Goal: Information Seeking & Learning: Learn about a topic

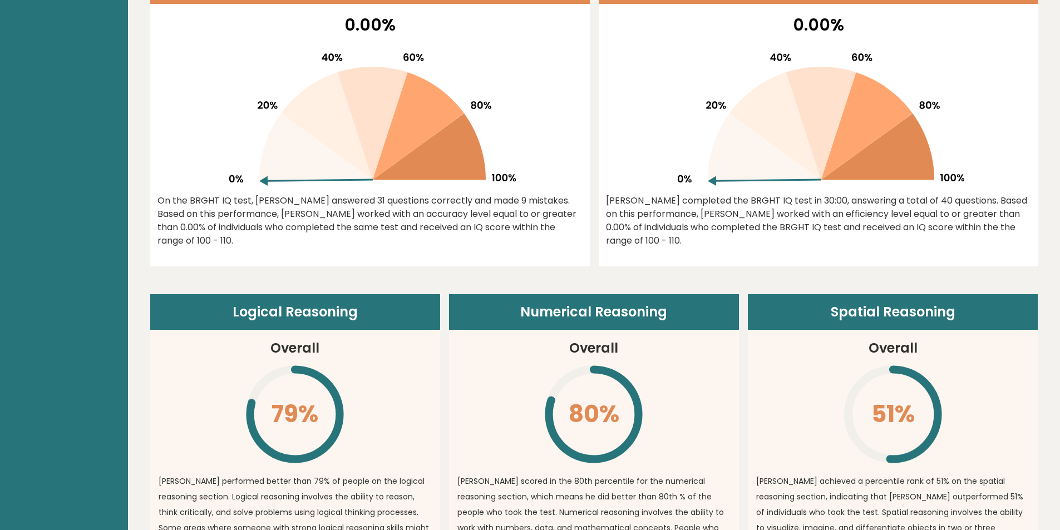
scroll to position [556, 0]
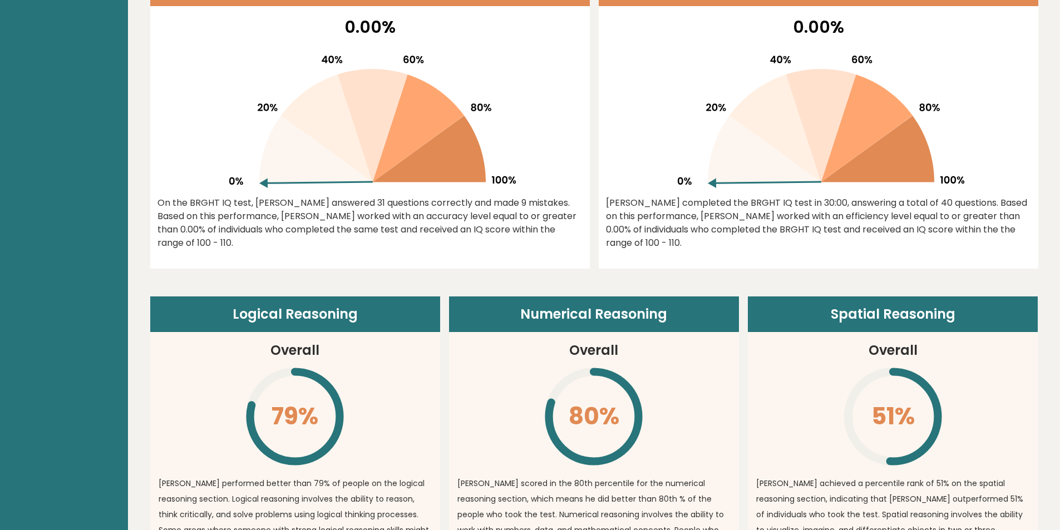
drag, startPoint x: 585, startPoint y: 212, endPoint x: 575, endPoint y: 210, distance: 10.8
drag, startPoint x: 575, startPoint y: 210, endPoint x: 541, endPoint y: 203, distance: 34.1
click at [541, 203] on div "On the BRGHT IQ test, Andre Echegaray answered 31 questions correctly and made …" at bounding box center [369, 222] width 425 height 53
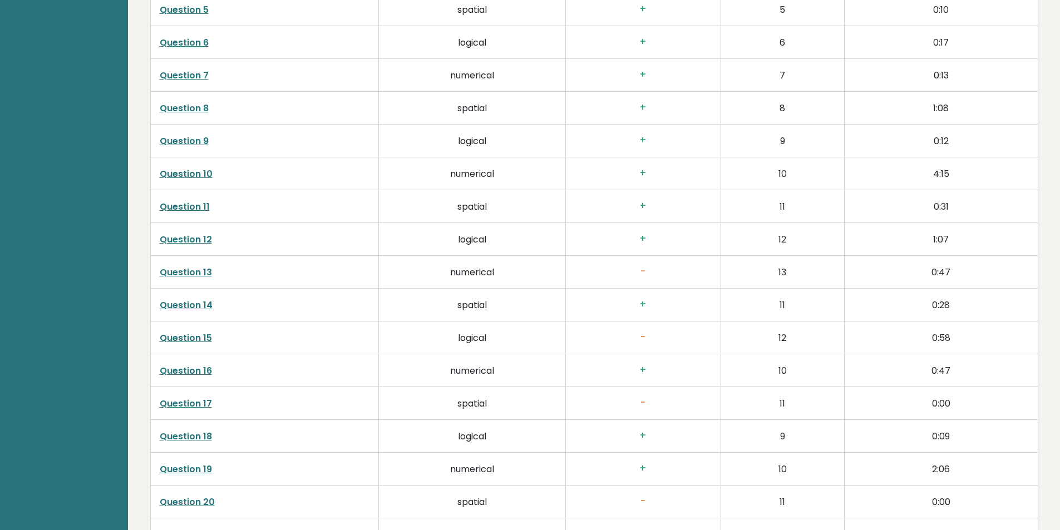
scroll to position [2058, 0]
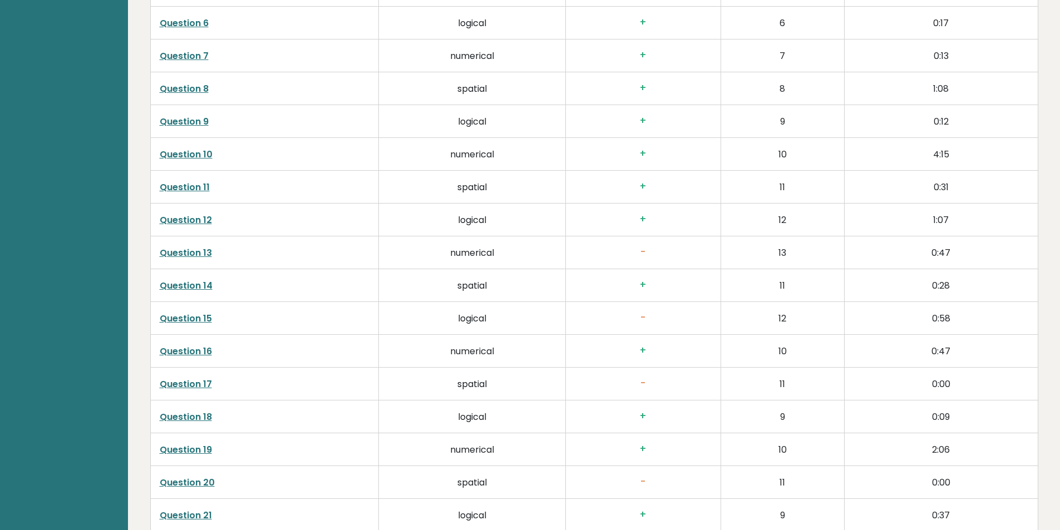
click at [202, 254] on link "Question 13" at bounding box center [186, 252] width 52 height 13
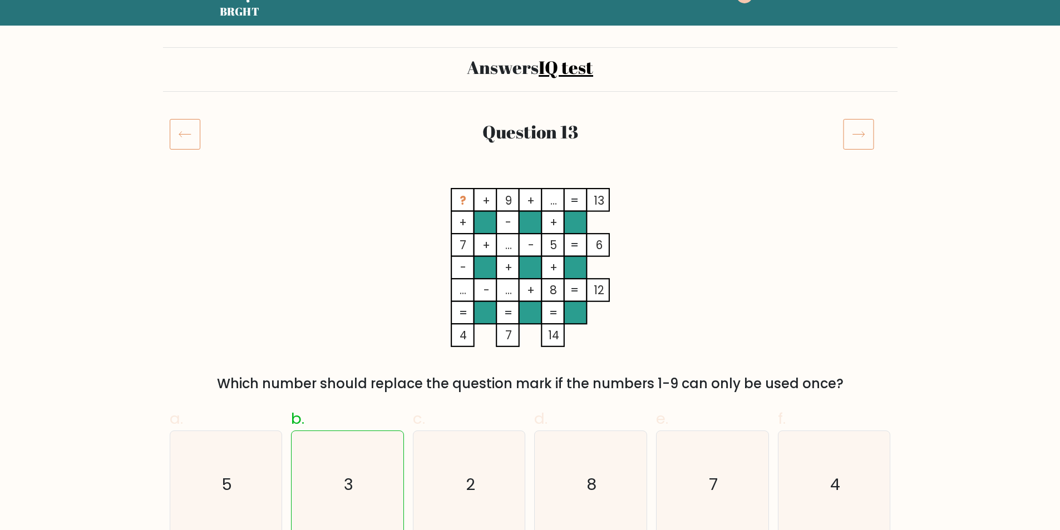
scroll to position [56, 0]
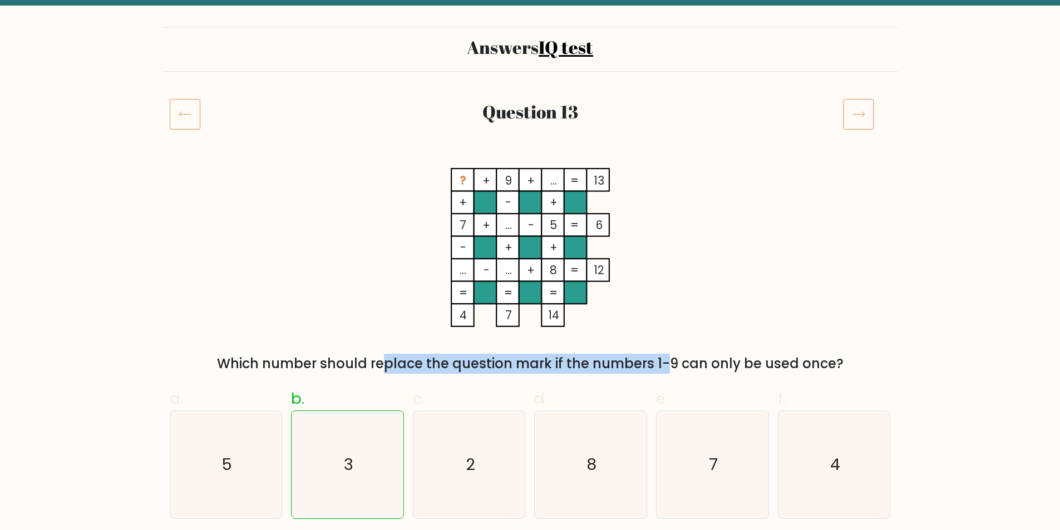
drag, startPoint x: 303, startPoint y: 364, endPoint x: 568, endPoint y: 361, distance: 265.3
click at [568, 361] on div "Which number should replace the question mark if the numbers 1-9 can only be us…" at bounding box center [530, 364] width 708 height 20
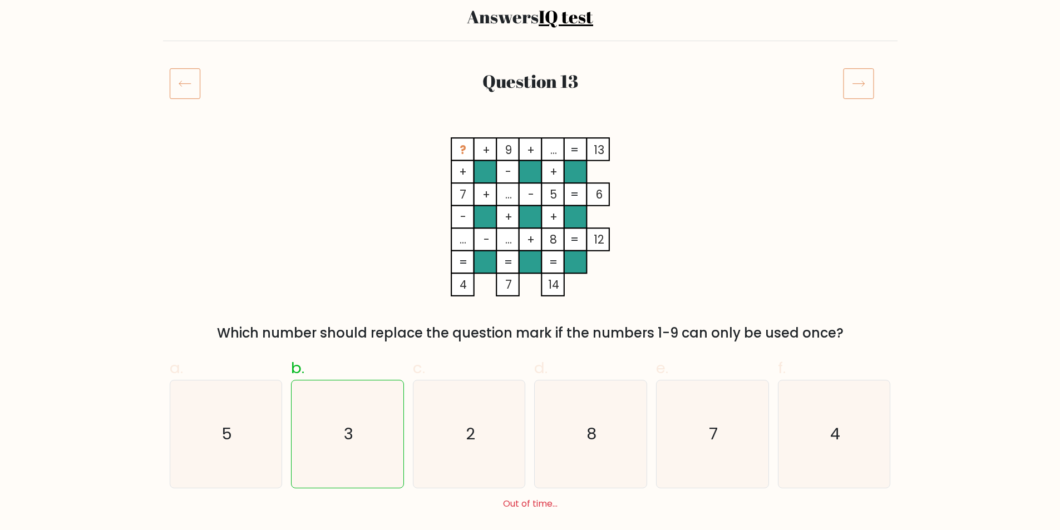
scroll to position [111, 0]
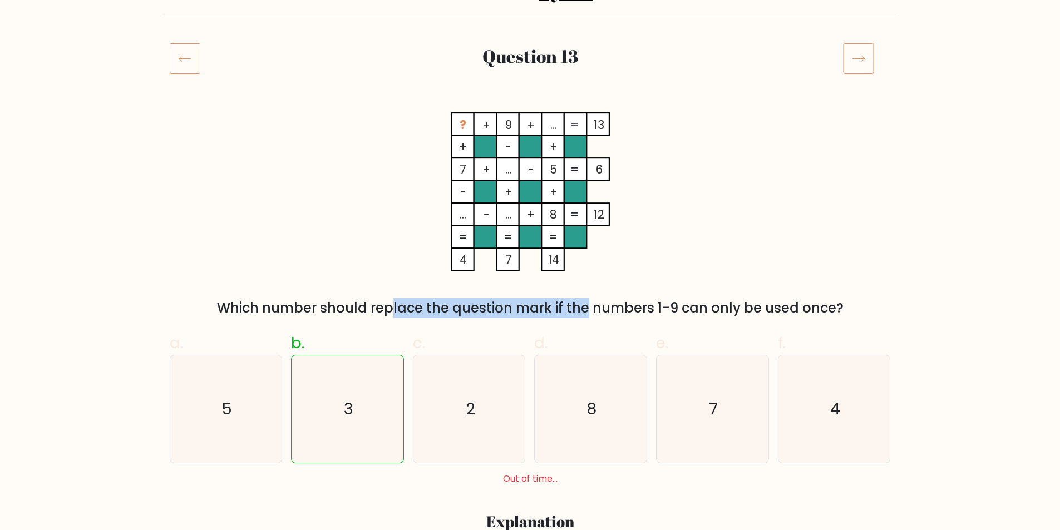
drag, startPoint x: 294, startPoint y: 309, endPoint x: 494, endPoint y: 308, distance: 200.2
click at [494, 308] on div "Which number should replace the question mark if the numbers 1-9 can only be us…" at bounding box center [530, 308] width 708 height 20
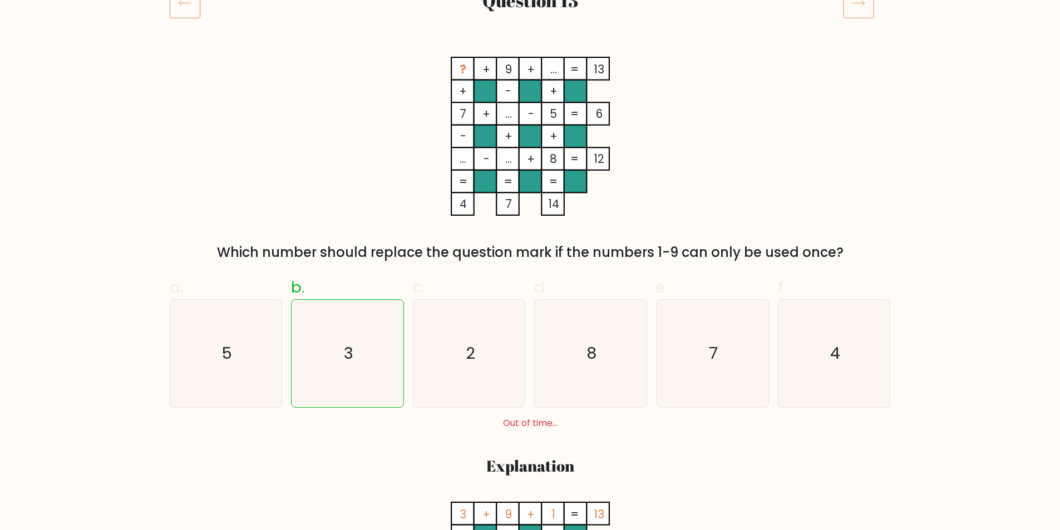
scroll to position [164, 0]
